Goal: Task Accomplishment & Management: Complete application form

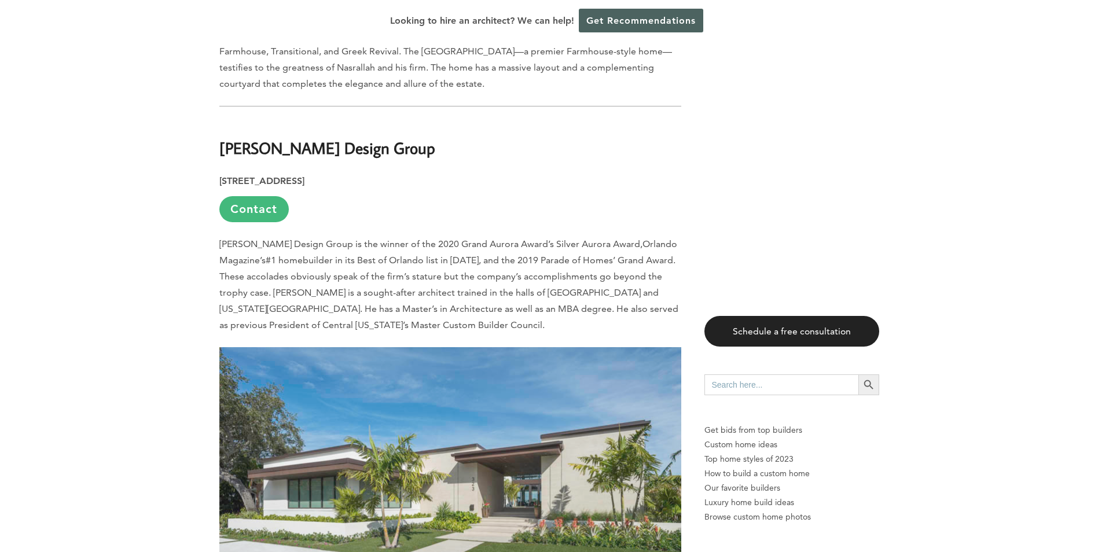
scroll to position [3300, 0]
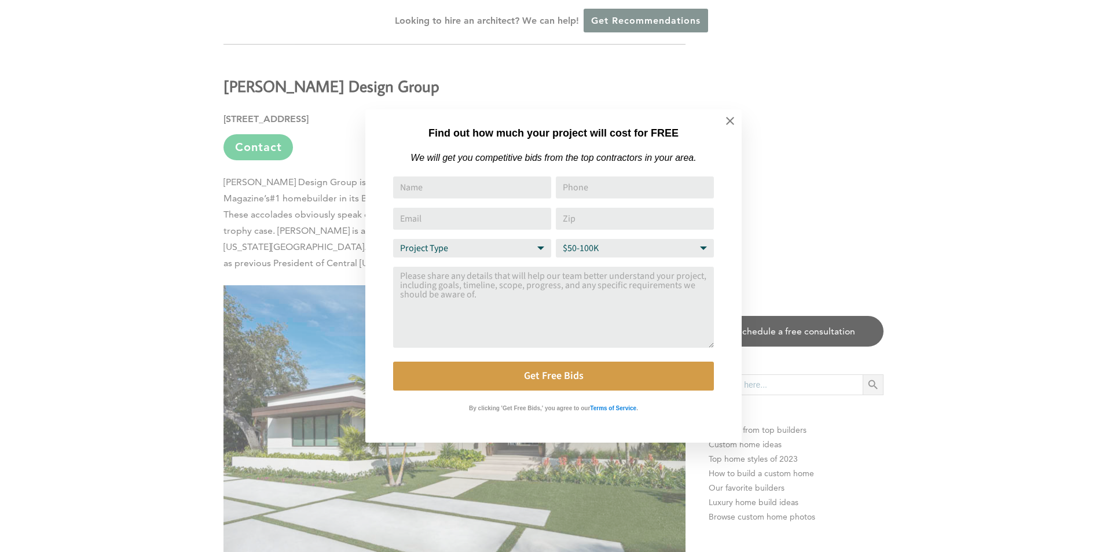
click at [460, 189] on input "Name" at bounding box center [472, 188] width 158 height 22
type input "[PERSON_NAME]"
type input "14078414151"
type input "[EMAIL_ADDRESS][DOMAIN_NAME]"
type input "32808"
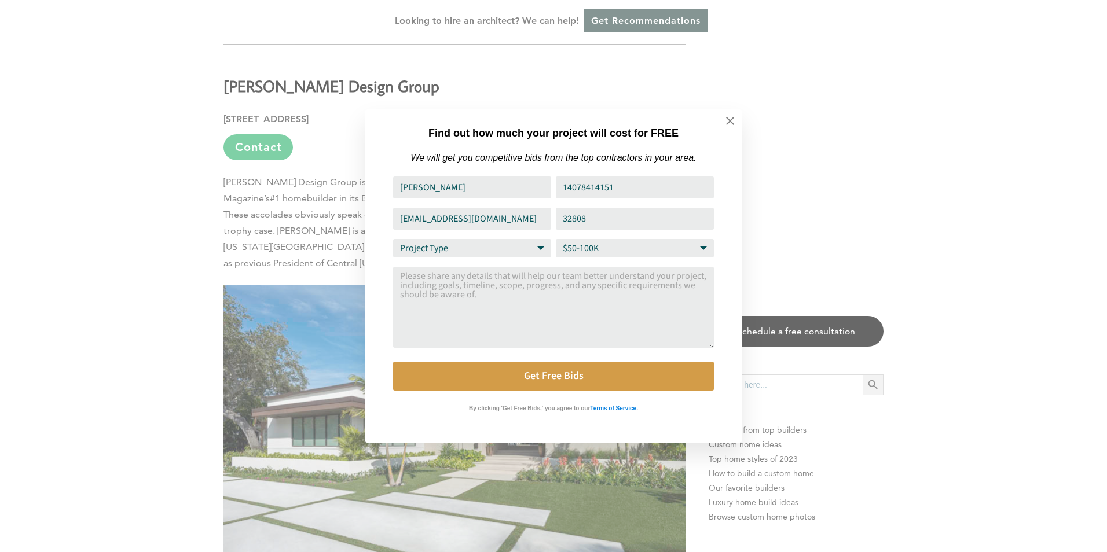
click at [640, 183] on input "14078414151" at bounding box center [635, 188] width 158 height 22
drag, startPoint x: 638, startPoint y: 186, endPoint x: 548, endPoint y: 195, distance: 89.5
click at [548, 194] on div "Name [PERSON_NAME] Phone 14078414151 Email Address [EMAIL_ADDRESS][DOMAIN_NAME]…" at bounding box center [553, 284] width 321 height 214
type input "4077609047"
click at [838, 171] on div "Find out how much your project will cost for FREE We will get you competitive b…" at bounding box center [553, 276] width 1107 height 552
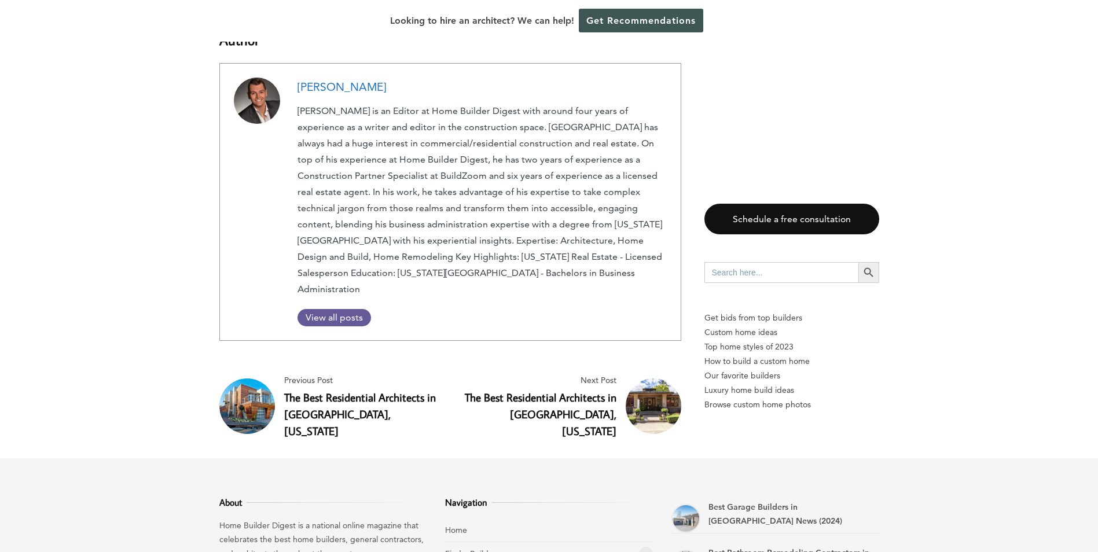
scroll to position [4922, 0]
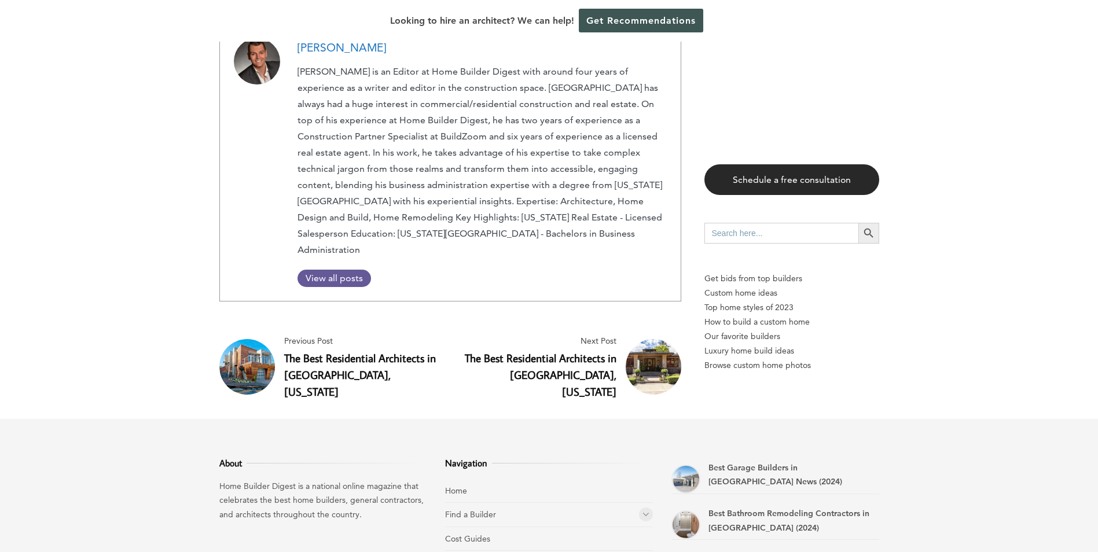
click at [804, 164] on link "Schedule a free consultation" at bounding box center [792, 179] width 175 height 31
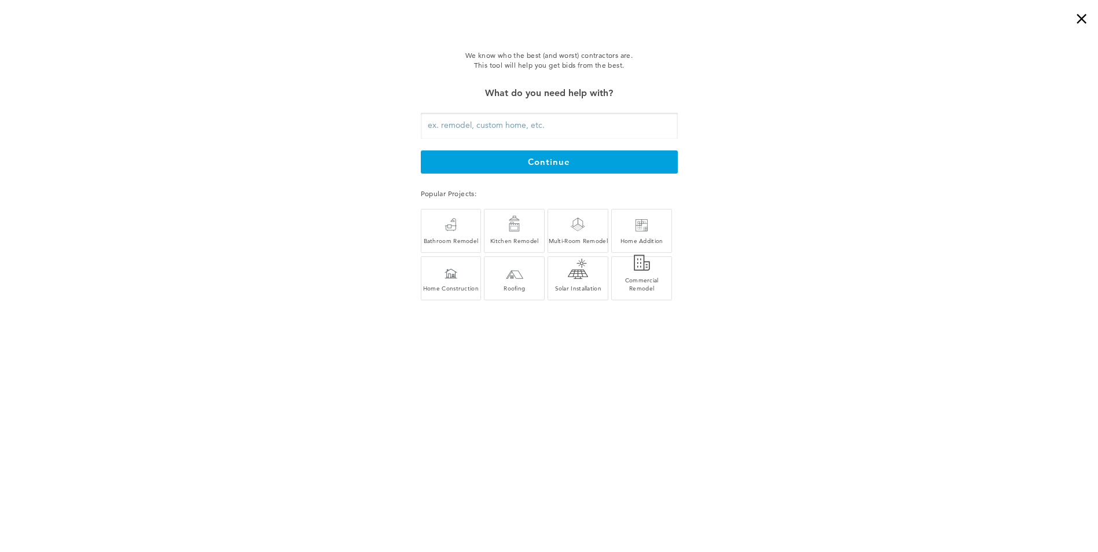
click at [560, 130] on input "text" at bounding box center [549, 126] width 257 height 26
click at [502, 126] on input "text" at bounding box center [549, 126] width 257 height 26
type input "[DEMOGRAPHIC_DATA] NEW CONSTRUCTION"
click at [557, 159] on button "continue" at bounding box center [549, 162] width 257 height 23
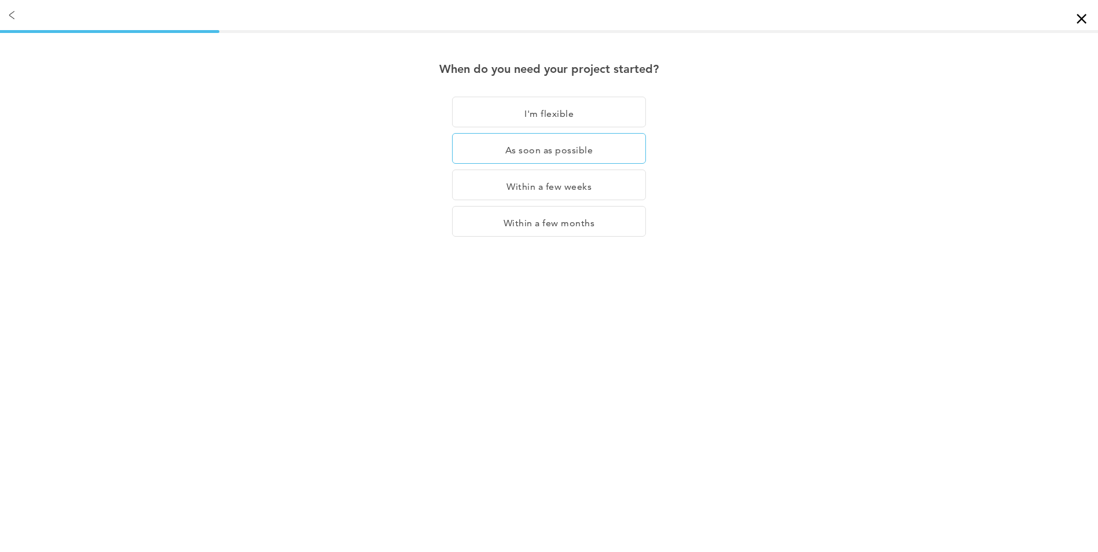
click at [573, 148] on div "As soon as possible" at bounding box center [549, 148] width 194 height 31
